Goal: Task Accomplishment & Management: Manage account settings

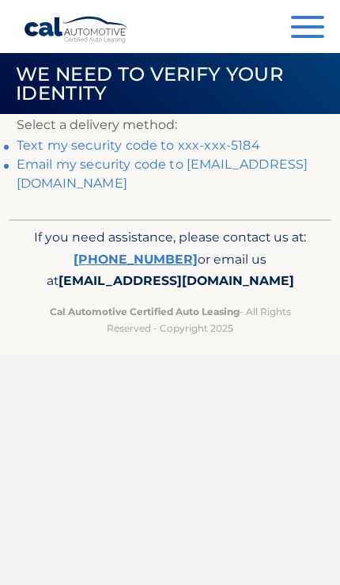
click at [203, 144] on link "Text my security code to xxx-xxx-5184" at bounding box center [139, 145] width 244 height 15
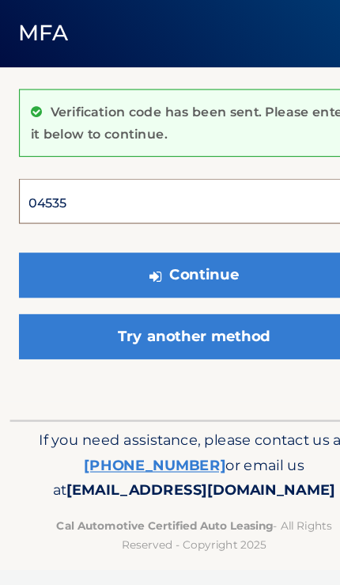
type input "045359"
click at [170, 276] on button "Continue" at bounding box center [170, 296] width 307 height 40
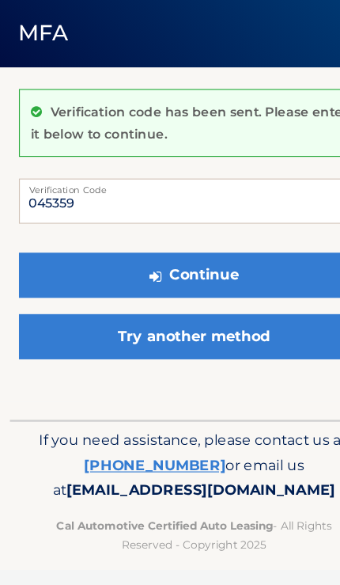
click at [210, 276] on button "Continue" at bounding box center [170, 296] width 307 height 40
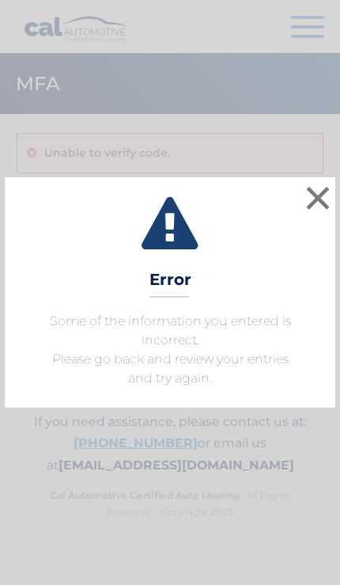
click at [319, 204] on button "×" at bounding box center [318, 198] width 32 height 32
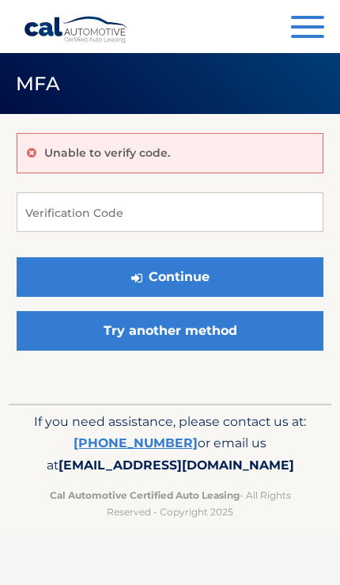
click at [305, 28] on span "button" at bounding box center [307, 26] width 33 height 3
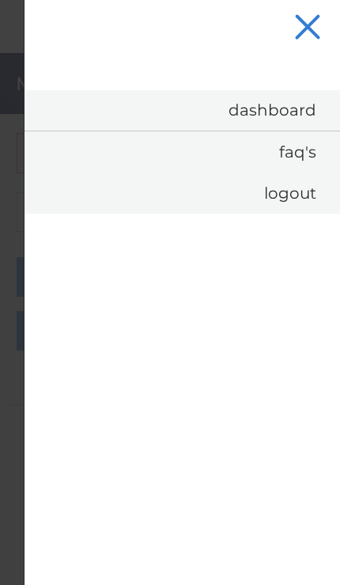
click at [284, 106] on link "Dashboard" at bounding box center [183, 110] width 316 height 40
click at [244, 112] on link "Dashboard" at bounding box center [183, 110] width 316 height 40
click at [282, 113] on link "Dashboard" at bounding box center [183, 110] width 316 height 40
click at [289, 59] on nav "Menu Dashboard FAQ's Logout" at bounding box center [182, 292] width 316 height 585
click at [258, 115] on link "Dashboard" at bounding box center [183, 110] width 316 height 40
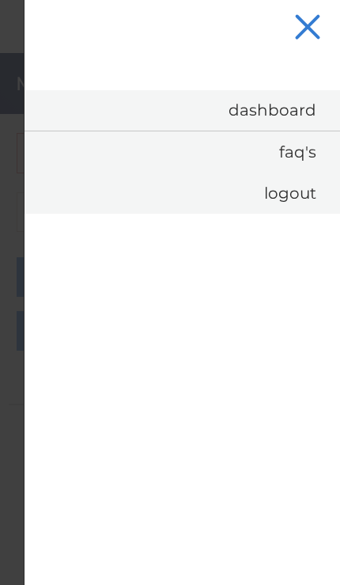
click at [274, 116] on link "Dashboard" at bounding box center [183, 110] width 316 height 40
click at [310, 41] on button "Menu" at bounding box center [307, 29] width 33 height 26
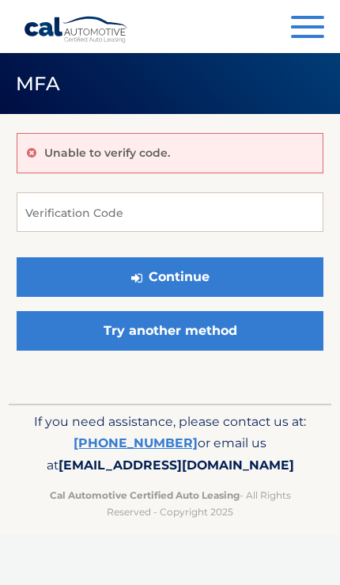
click at [305, 26] on span "button" at bounding box center [307, 26] width 33 height 3
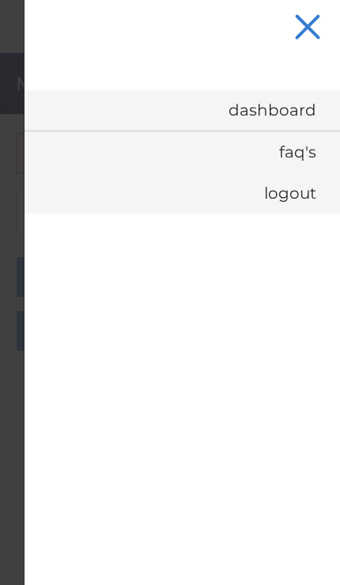
click at [321, 25] on button "Menu" at bounding box center [307, 29] width 33 height 26
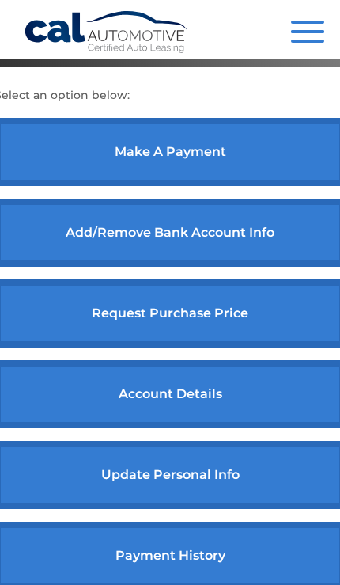
scroll to position [619, 0]
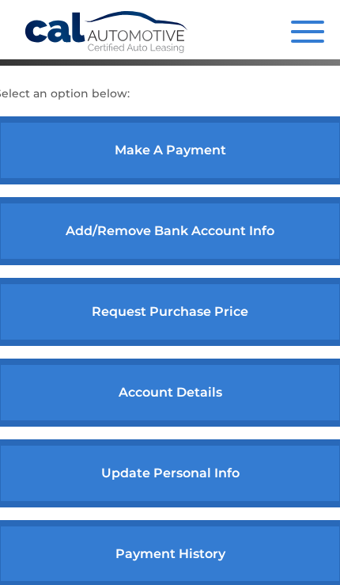
click at [190, 552] on link "payment history" at bounding box center [169, 554] width 351 height 68
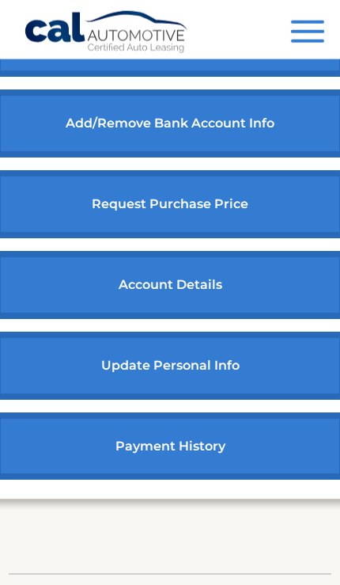
scroll to position [727, 0]
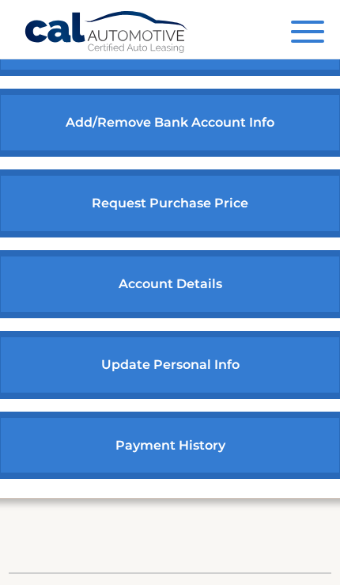
click at [238, 284] on link "account details" at bounding box center [169, 284] width 351 height 68
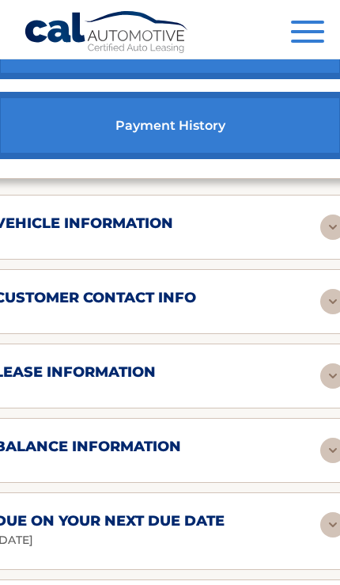
scroll to position [1035, 0]
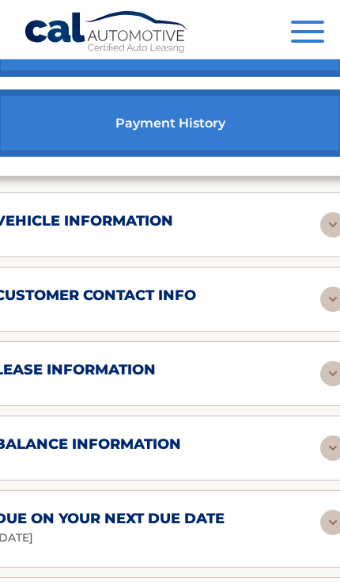
click at [156, 370] on h2 "lease information" at bounding box center [74, 370] width 161 height 18
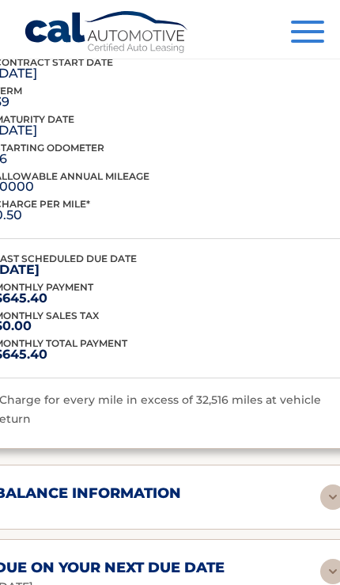
scroll to position [1393, 0]
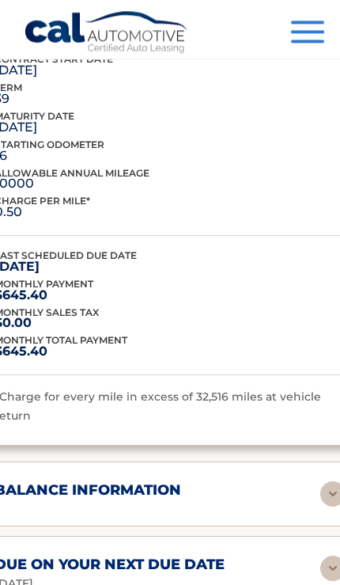
click at [320, 481] on img at bounding box center [332, 493] width 25 height 25
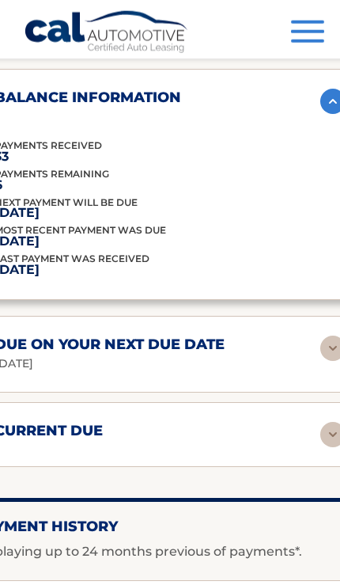
scroll to position [1787, 0]
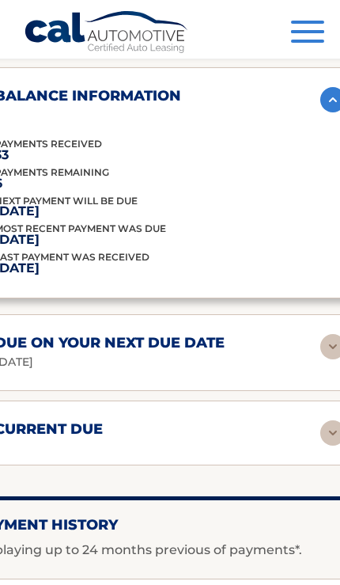
click at [320, 335] on img at bounding box center [332, 346] width 25 height 25
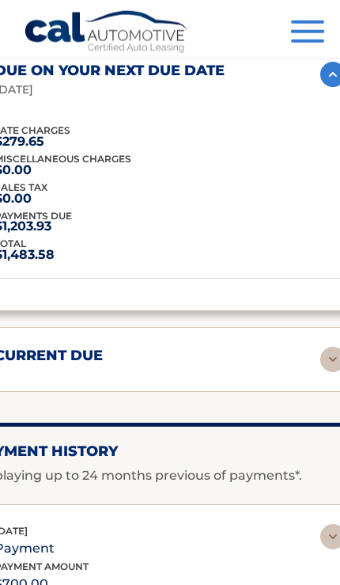
scroll to position [2070, 0]
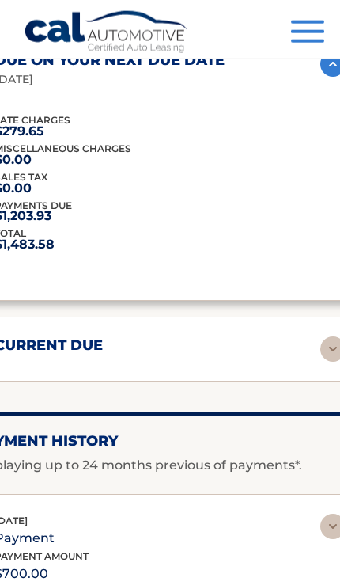
click at [320, 336] on img at bounding box center [332, 348] width 25 height 25
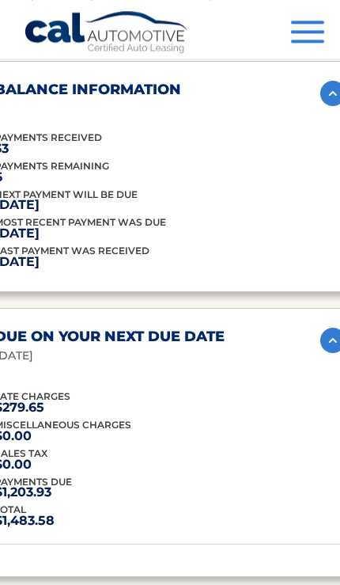
scroll to position [1794, 0]
